Goal: Task Accomplishment & Management: Complete application form

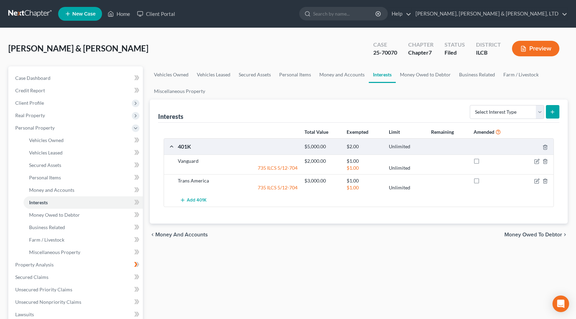
click at [28, 9] on link at bounding box center [30, 14] width 44 height 12
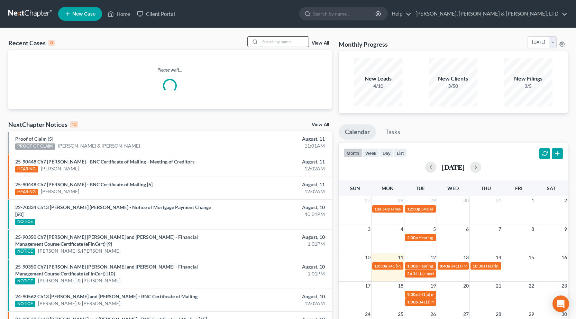
click at [269, 43] on input "search" at bounding box center [284, 42] width 48 height 10
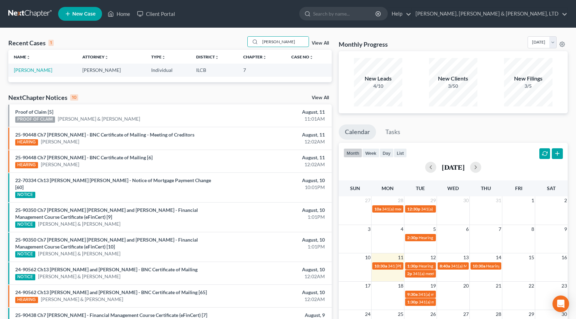
drag, startPoint x: 284, startPoint y: 41, endPoint x: 127, endPoint y: 33, distance: 156.6
click at [127, 33] on div "Recent Cases 1 williams View All Name unfold_more expand_more expand_less Attor…" at bounding box center [288, 207] width 576 height 359
type input "m"
type input "michael"
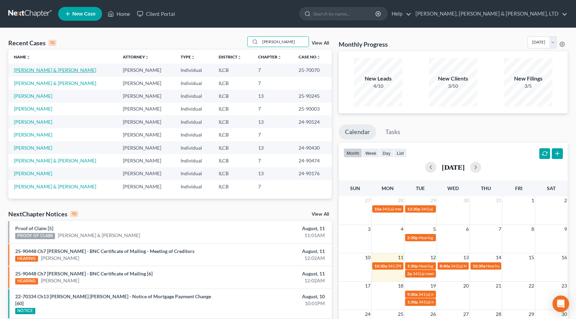
click at [49, 71] on link "[PERSON_NAME] & [PERSON_NAME]" at bounding box center [55, 70] width 82 height 6
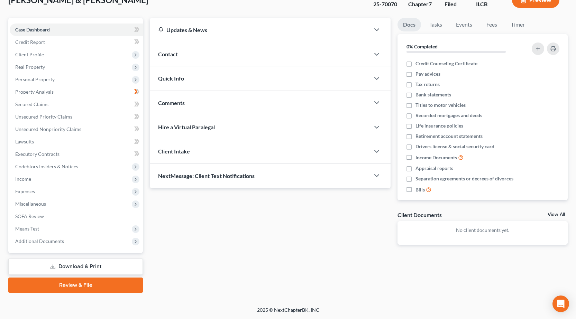
click at [60, 264] on link "Download & Print" at bounding box center [75, 267] width 135 height 16
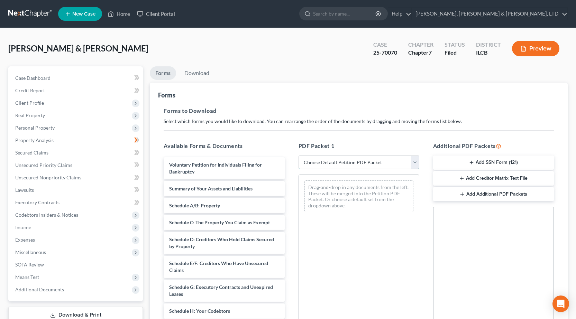
click at [335, 162] on select "Choose Default Petition PDF Packet Complete Bankruptcy Petition (all forms and …" at bounding box center [359, 163] width 121 height 14
click at [352, 256] on div "Drag-and-drop in any documents from the left. These will be merged into the Pet…" at bounding box center [359, 270] width 121 height 190
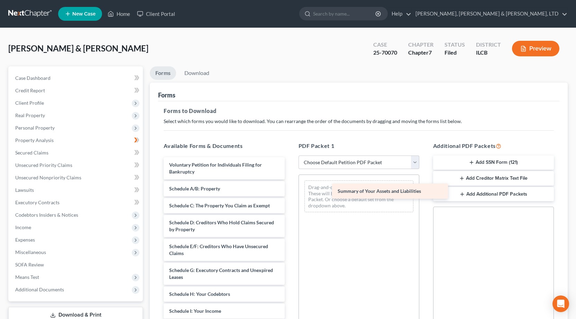
drag, startPoint x: 179, startPoint y: 191, endPoint x: 347, endPoint y: 194, distance: 167.9
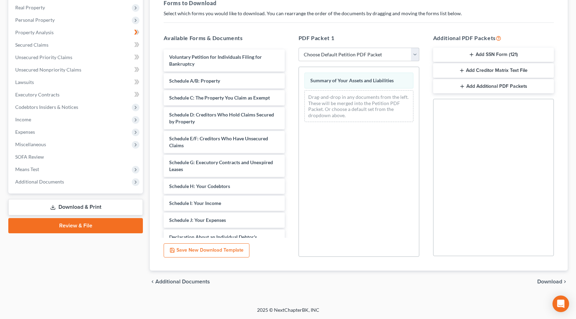
click at [550, 284] on span "Download" at bounding box center [549, 282] width 25 height 6
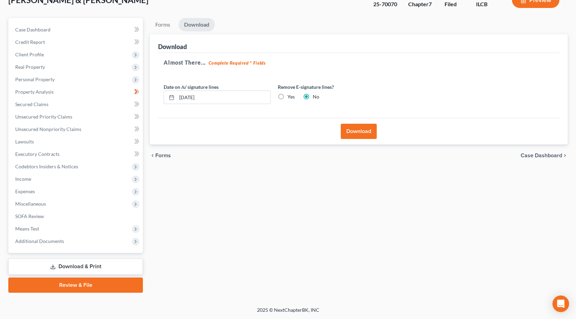
scroll to position [48, 0]
click at [358, 131] on button "Download" at bounding box center [359, 131] width 36 height 15
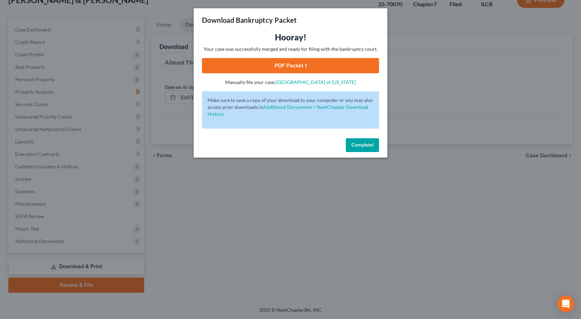
click at [293, 62] on link "PDF Packet 1" at bounding box center [290, 65] width 177 height 15
click at [75, 150] on div "Download Bankruptcy Packet Hooray! Your case was successfully merged and ready …" at bounding box center [290, 159] width 581 height 319
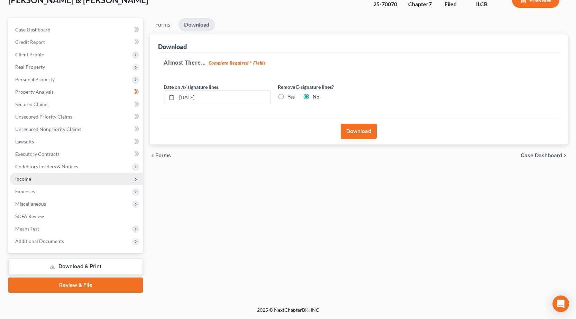
click at [24, 175] on span "Income" at bounding box center [76, 179] width 133 height 12
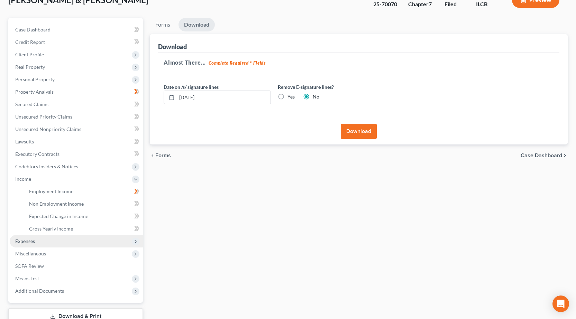
click at [44, 236] on span "Expenses" at bounding box center [76, 241] width 133 height 12
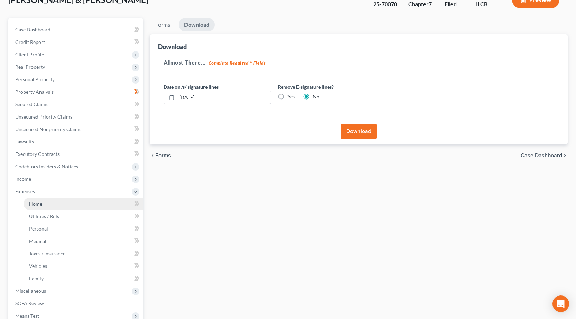
click at [43, 206] on link "Home" at bounding box center [83, 204] width 119 height 12
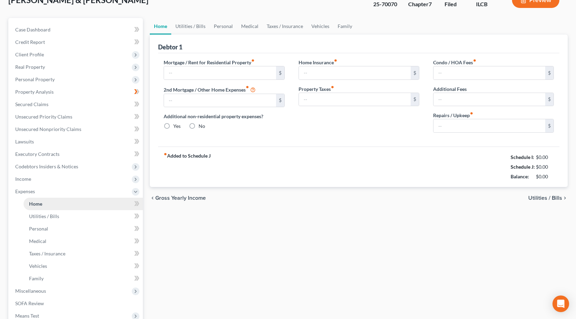
type input "0.00"
radio input "true"
type input "0.00"
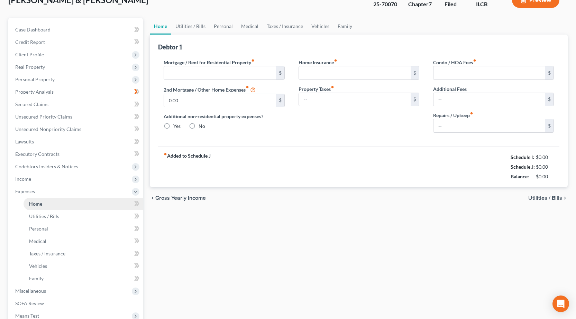
type input "0.00"
type input "150.00"
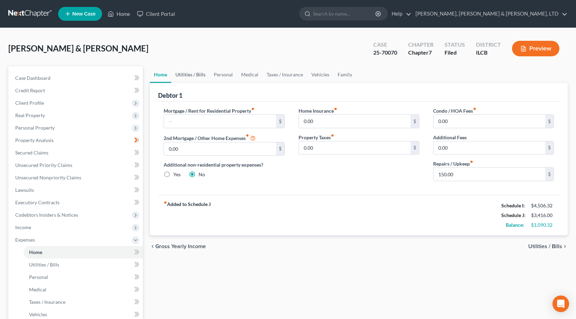
click at [189, 75] on link "Utilities / Bills" at bounding box center [190, 74] width 38 height 17
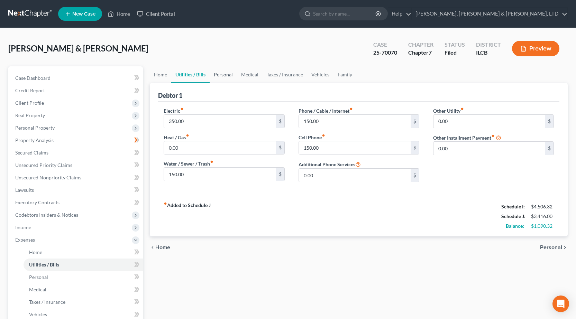
click at [229, 74] on link "Personal" at bounding box center [223, 74] width 27 height 17
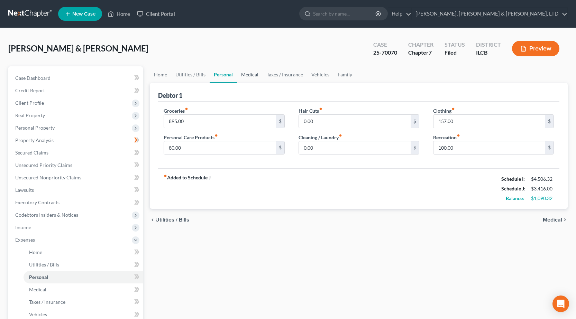
click at [250, 74] on link "Medical" at bounding box center [250, 74] width 26 height 17
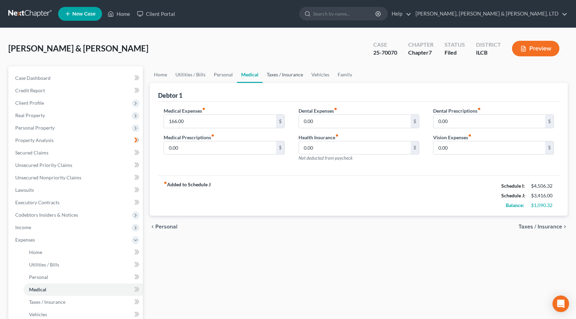
click at [279, 75] on link "Taxes / Insurance" at bounding box center [285, 74] width 45 height 17
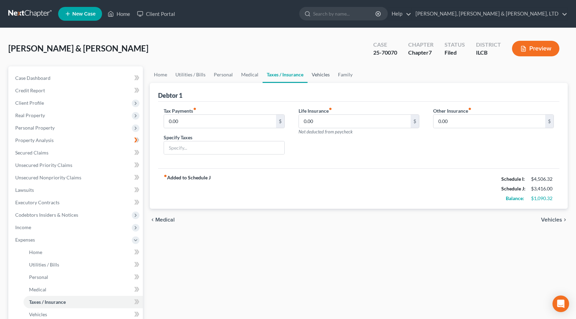
click at [330, 79] on link "Vehicles" at bounding box center [321, 74] width 26 height 17
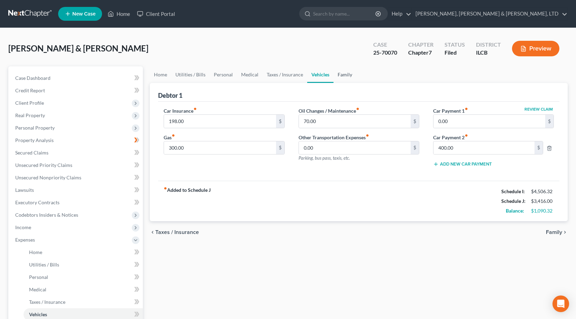
click at [342, 75] on link "Family" at bounding box center [345, 74] width 23 height 17
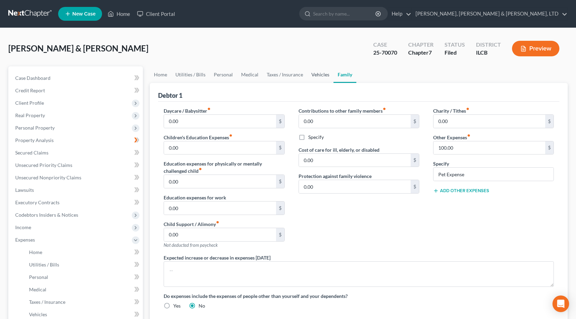
click at [317, 72] on link "Vehicles" at bounding box center [320, 74] width 26 height 17
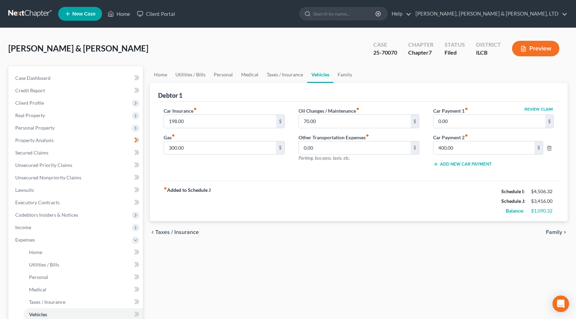
click at [24, 10] on link at bounding box center [30, 14] width 44 height 12
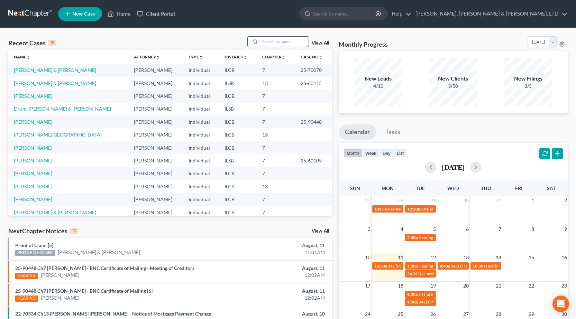
click at [280, 44] on input "search" at bounding box center [284, 42] width 48 height 10
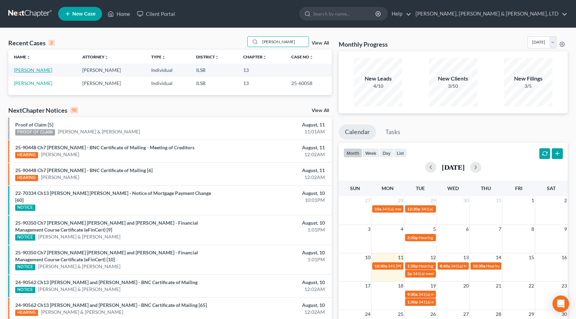
type input "kirchner"
click at [29, 70] on link "Kirchner, Karen" at bounding box center [33, 70] width 38 height 6
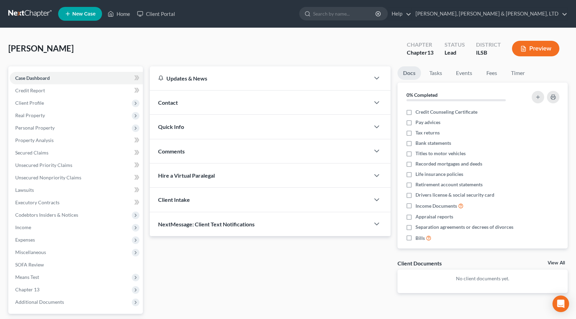
scroll to position [61, 0]
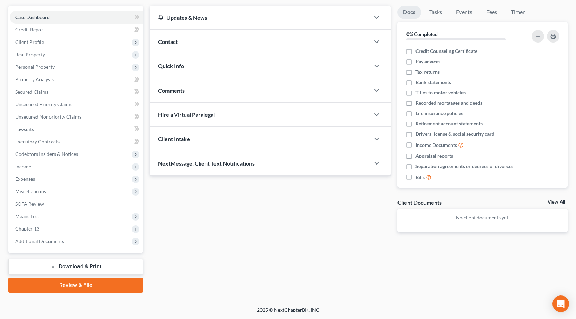
click at [81, 289] on link "Review & File" at bounding box center [75, 285] width 135 height 15
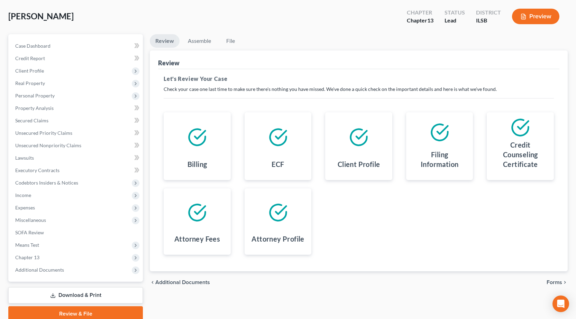
scroll to position [61, 0]
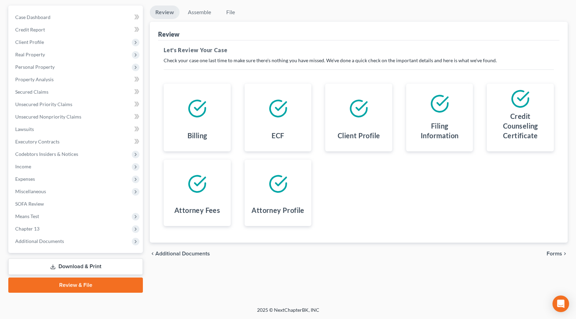
click at [555, 253] on span "Forms" at bounding box center [555, 254] width 16 height 6
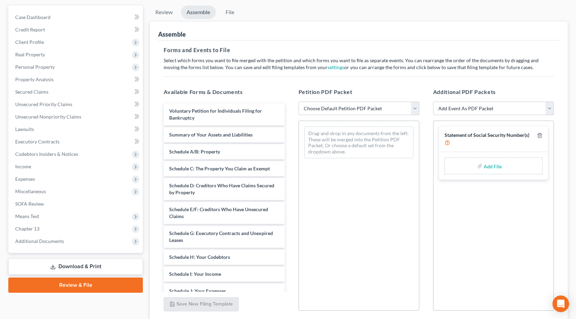
drag, startPoint x: 322, startPoint y: 109, endPoint x: 318, endPoint y: 110, distance: 4.2
click at [320, 109] on select "Choose Default Petition PDF Packet Complete Bankruptcy Petition (all forms and …" at bounding box center [359, 109] width 121 height 14
select select "0"
click at [299, 102] on select "Choose Default Petition PDF Packet Complete Bankruptcy Petition (all forms and …" at bounding box center [359, 109] width 121 height 14
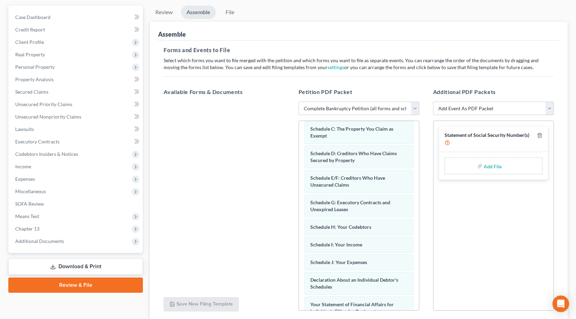
scroll to position [208, 0]
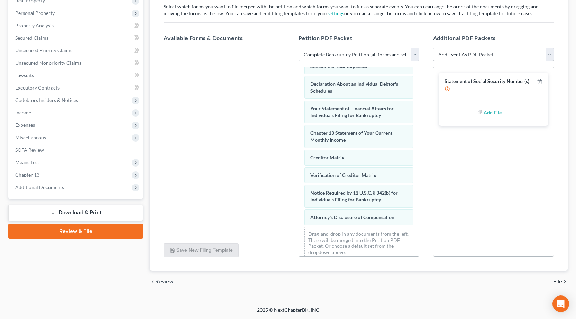
click at [562, 281] on span "File" at bounding box center [557, 282] width 9 height 6
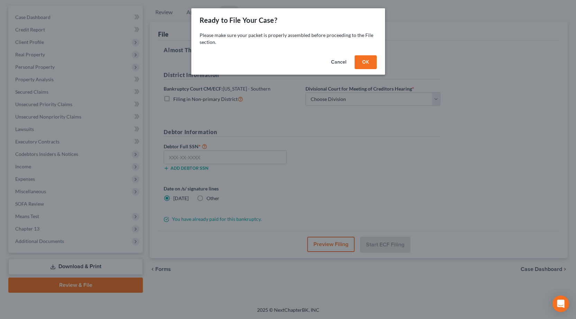
scroll to position [61, 0]
drag, startPoint x: 373, startPoint y: 57, endPoint x: 361, endPoint y: 71, distance: 17.6
click at [373, 57] on button "OK" at bounding box center [368, 62] width 22 height 14
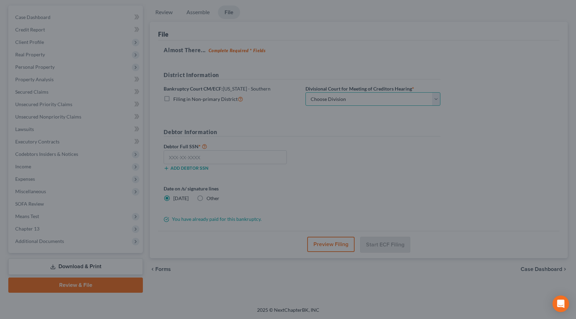
click at [332, 103] on select "Choose Division Benton Effingham East St. Louis" at bounding box center [373, 99] width 135 height 14
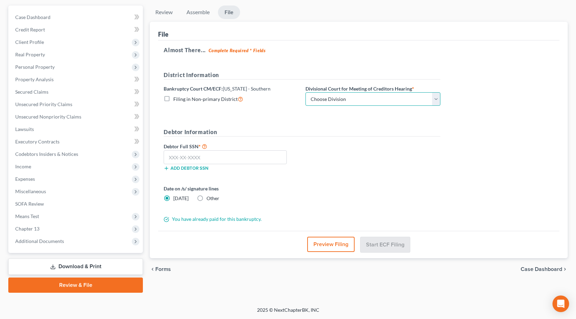
select select "1"
click at [306, 92] on select "Choose Division Benton Effingham East St. Louis" at bounding box center [373, 99] width 135 height 14
click at [222, 161] on input "text" at bounding box center [225, 158] width 123 height 14
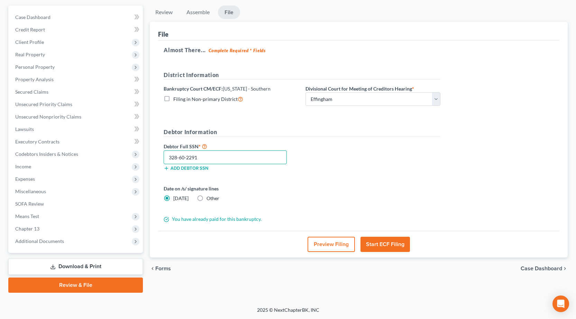
type input "328-60-2291"
click at [207, 200] on label "Other" at bounding box center [213, 198] width 13 height 7
click at [209, 200] on input "Other" at bounding box center [211, 197] width 4 height 4
radio input "true"
radio input "false"
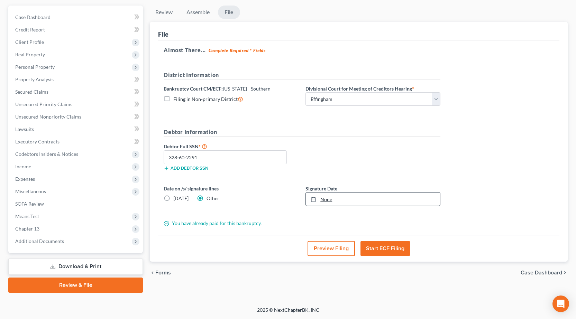
click at [351, 197] on link "None" at bounding box center [373, 199] width 134 height 13
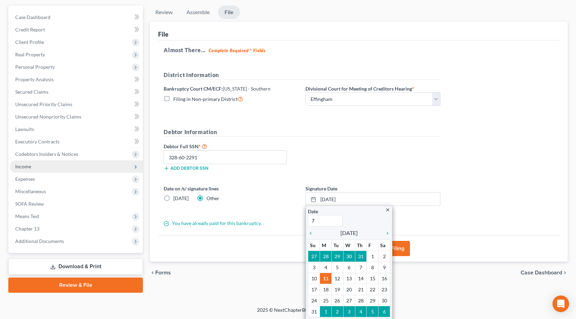
type input "7/1/2001"
click at [44, 170] on span "Income" at bounding box center [76, 167] width 133 height 12
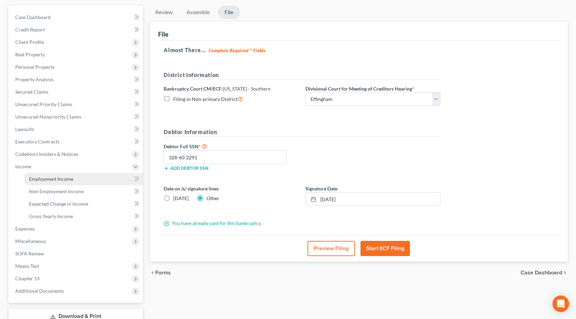
click at [51, 178] on span "Employment Income" at bounding box center [51, 179] width 44 height 6
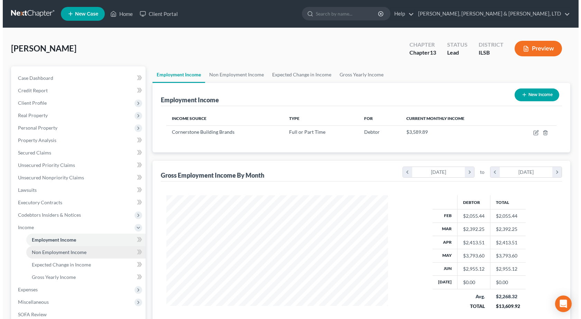
scroll to position [124, 236]
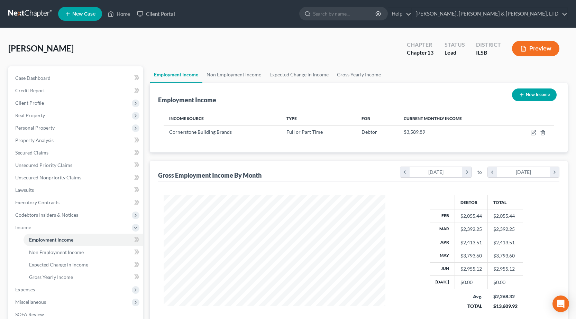
click at [0, 96] on div "Kirchner, Karen Upgraded Chapter Chapter 13 Status Lead District ILSB Preview P…" at bounding box center [288, 223] width 576 height 390
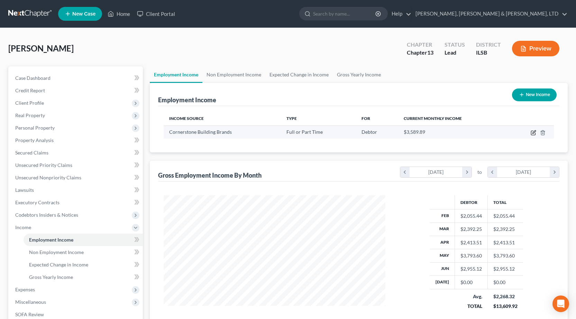
click at [531, 131] on icon "button" at bounding box center [534, 133] width 6 height 6
select select "0"
select select "14"
select select "2"
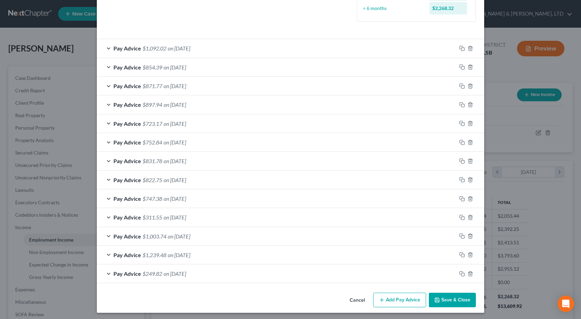
scroll to position [211, 0]
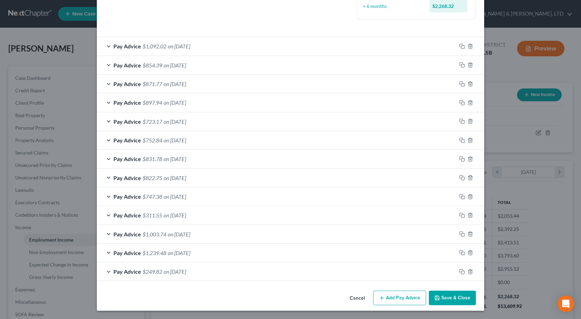
click at [396, 298] on button "Add Pay Advice" at bounding box center [399, 298] width 53 height 15
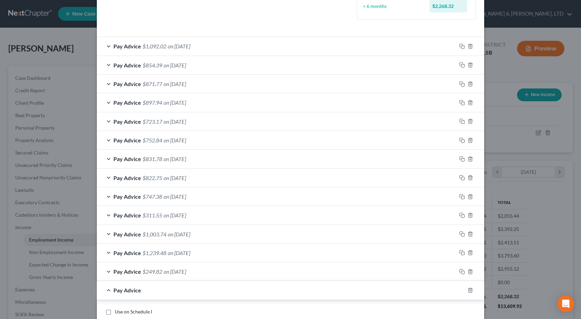
scroll to position [315, 0]
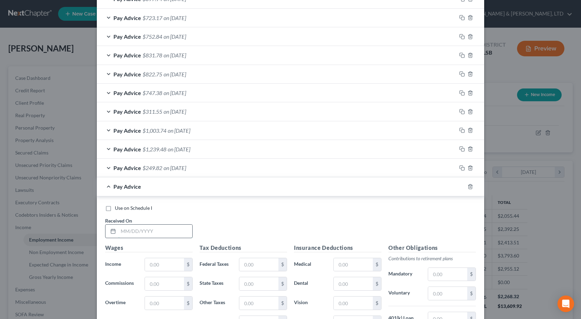
click at [137, 235] on input "text" at bounding box center [155, 231] width 74 height 13
